Goal: Information Seeking & Learning: Find specific fact

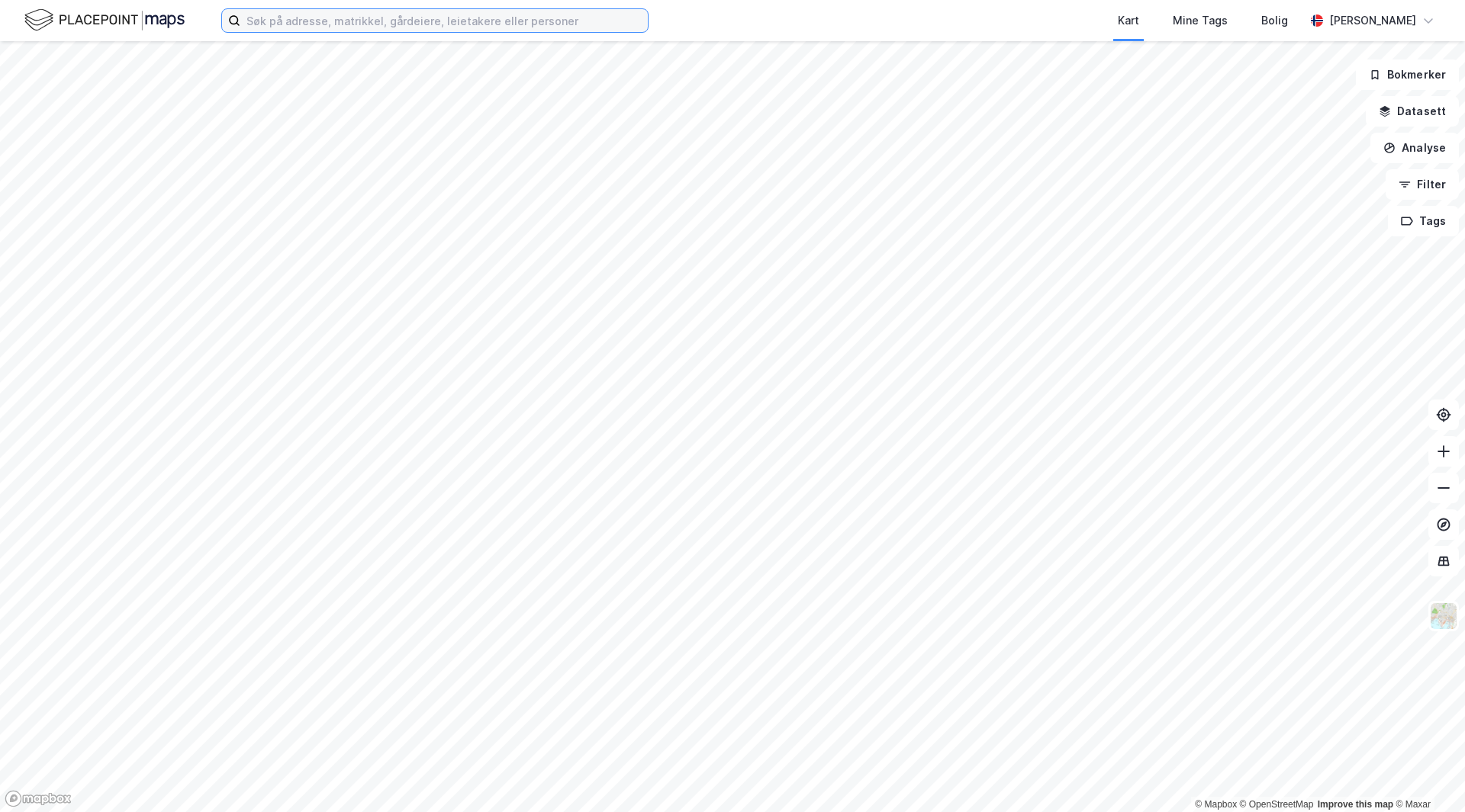
click at [418, 16] on input at bounding box center [444, 20] width 407 height 23
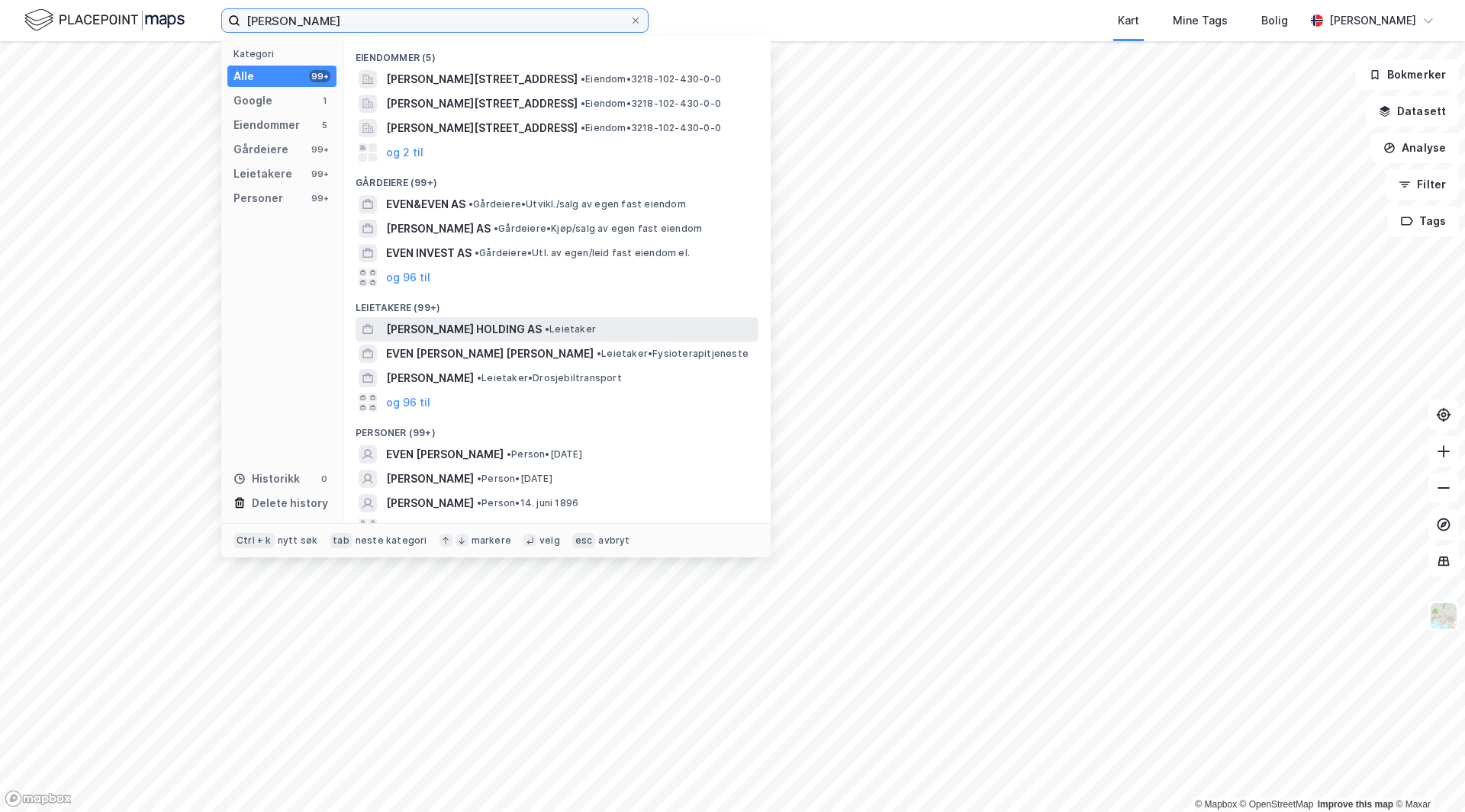
scroll to position [65, 0]
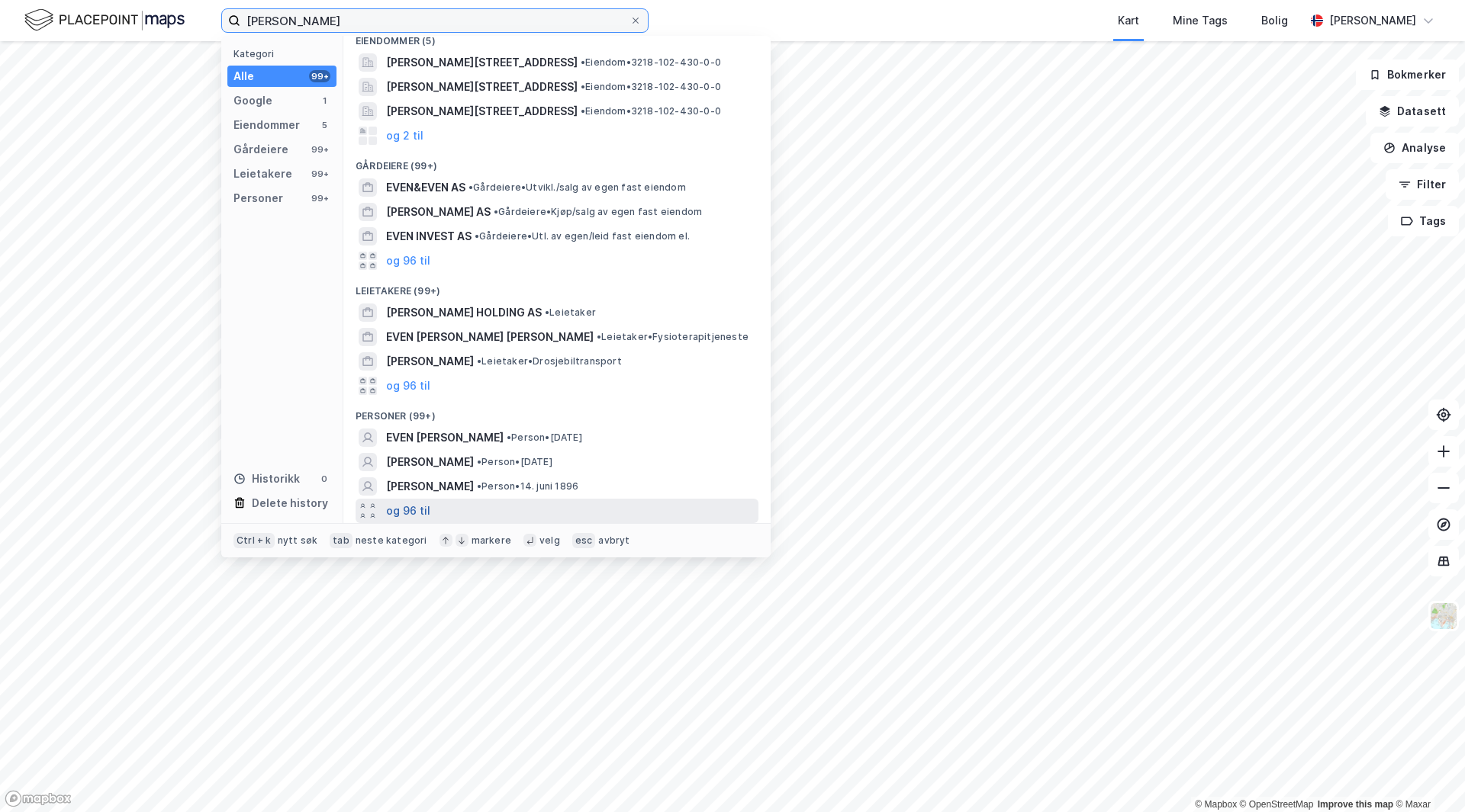
type input "[PERSON_NAME]"
click at [417, 504] on button "og 96 til" at bounding box center [408, 511] width 45 height 19
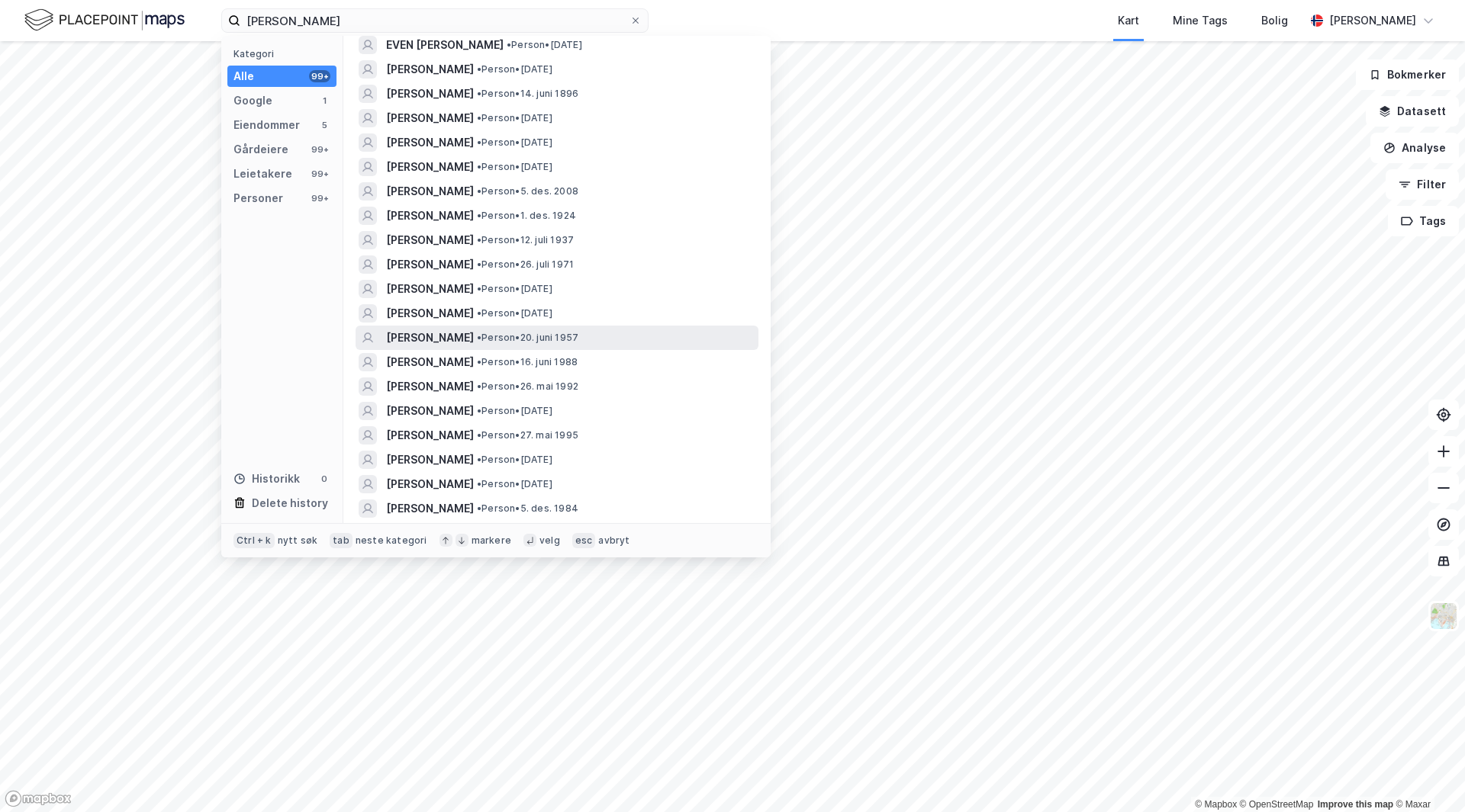
scroll to position [534, 0]
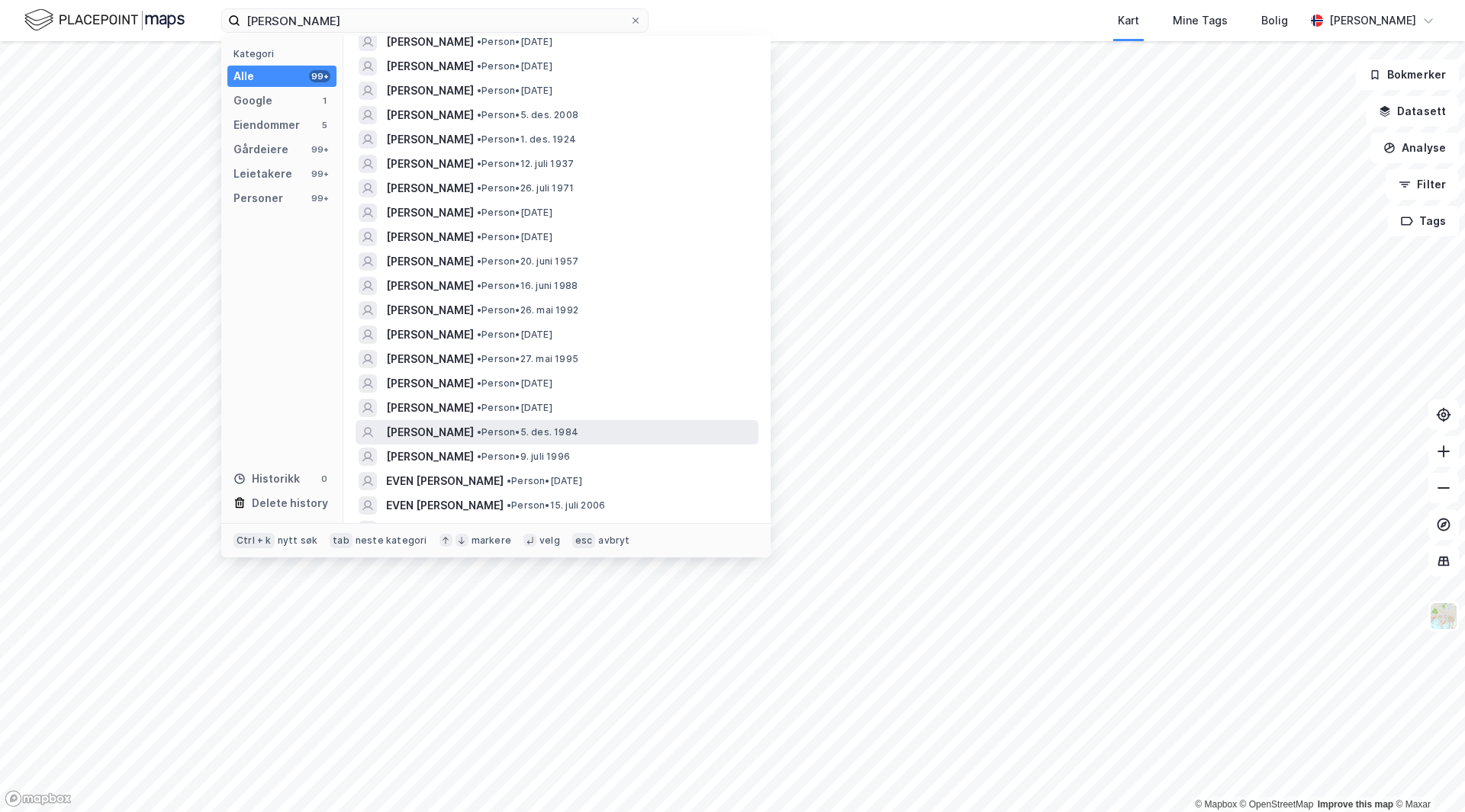
click at [419, 424] on span "[PERSON_NAME]" at bounding box center [429, 433] width 87 height 19
